Goal: Task Accomplishment & Management: Use online tool/utility

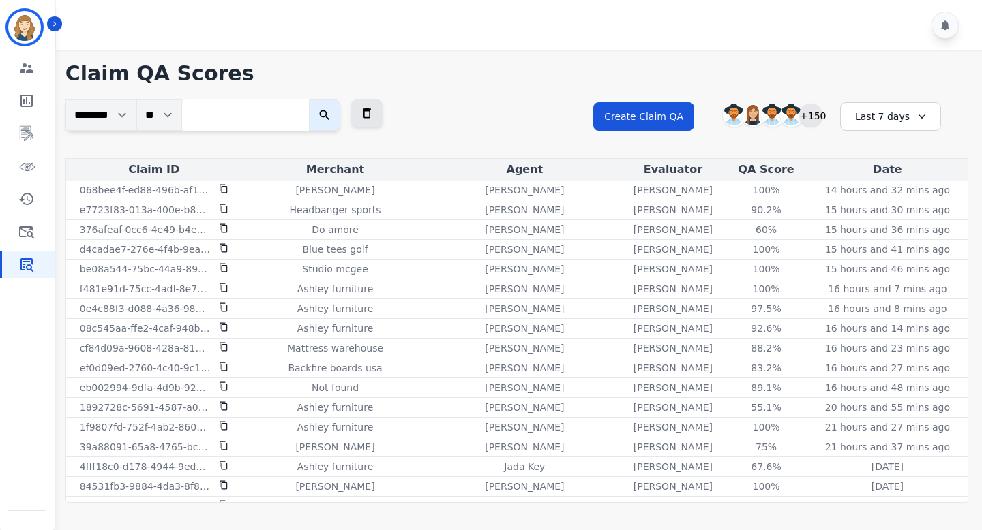
click at [809, 115] on div "+150" at bounding box center [810, 115] width 23 height 23
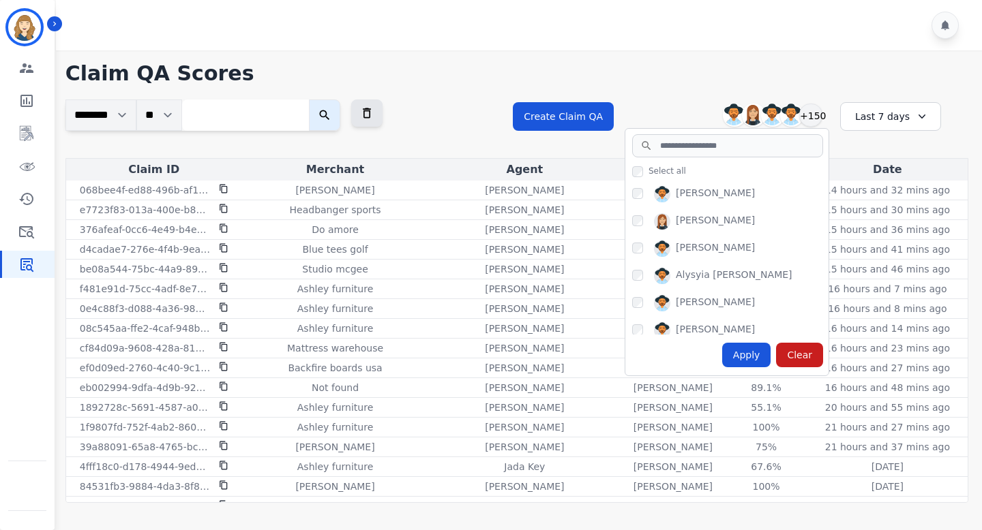
click at [740, 79] on h1 "Claim QA Scores" at bounding box center [516, 73] width 903 height 25
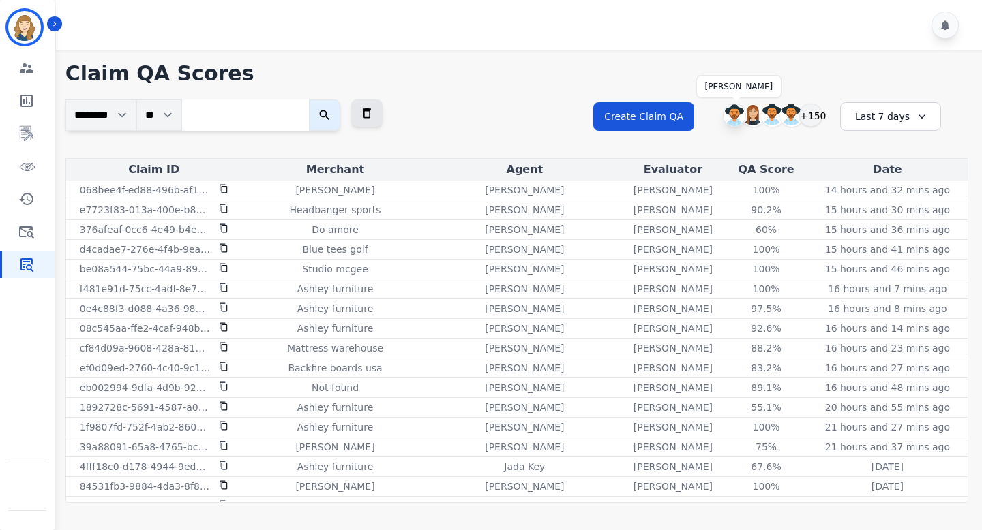
click at [736, 110] on img at bounding box center [734, 115] width 22 height 22
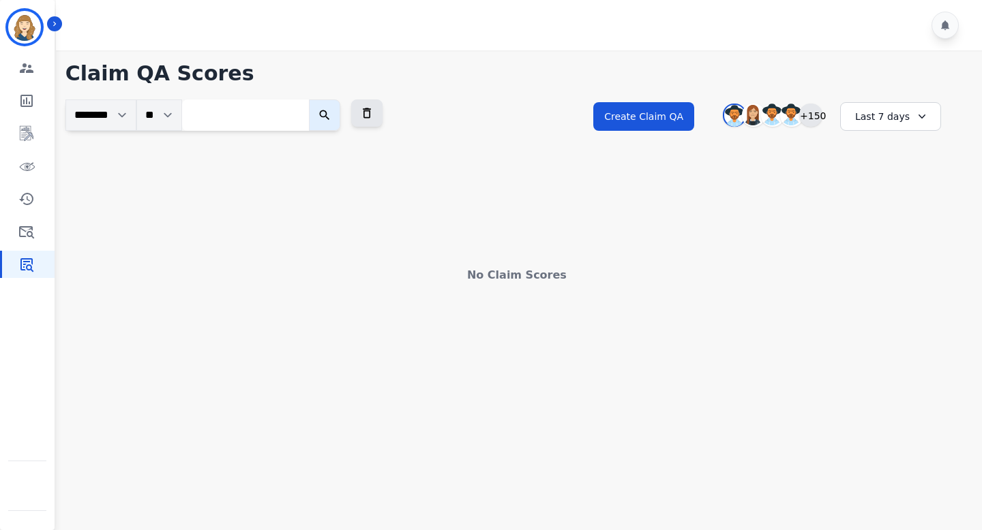
click at [818, 117] on div "+150" at bounding box center [810, 115] width 23 height 23
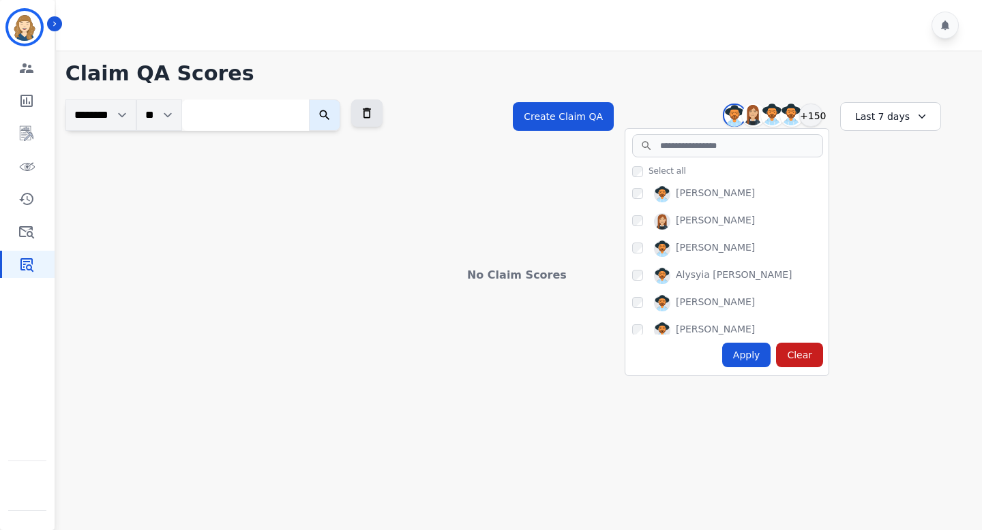
drag, startPoint x: 759, startPoint y: 192, endPoint x: 676, endPoint y: 196, distance: 83.2
click at [676, 196] on div "[PERSON_NAME]" at bounding box center [730, 197] width 196 height 22
click at [745, 226] on div "[PERSON_NAME]" at bounding box center [730, 224] width 196 height 22
drag, startPoint x: 747, startPoint y: 243, endPoint x: 675, endPoint y: 250, distance: 72.6
click at [675, 250] on div "[PERSON_NAME]" at bounding box center [730, 252] width 196 height 22
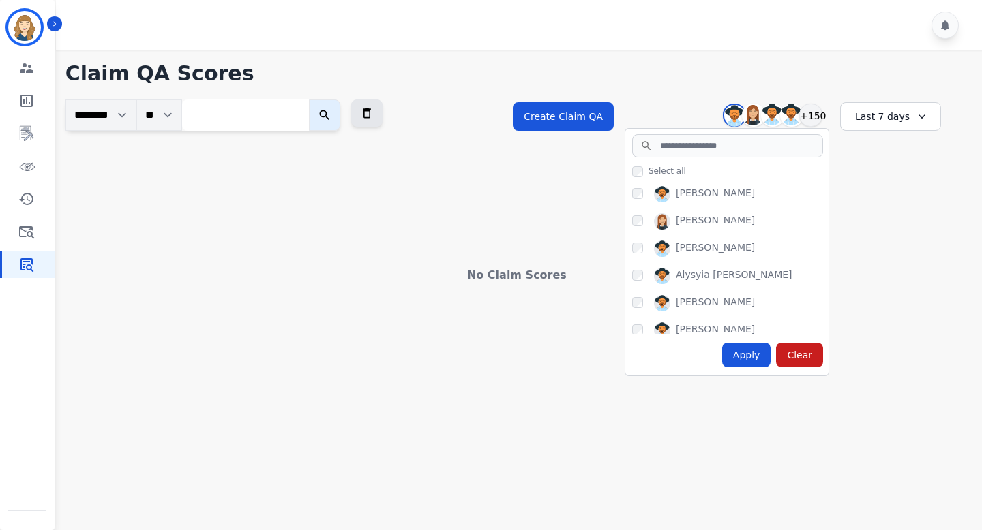
copy div "[PERSON_NAME]"
